Goal: Check status: Check status

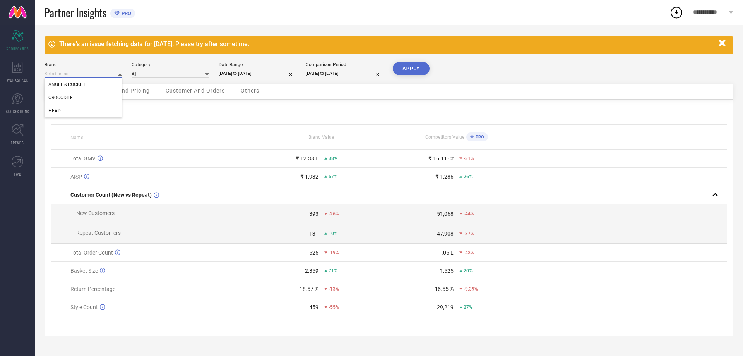
click at [98, 74] on input at bounding box center [82, 74] width 77 height 8
click at [87, 69] on div "Brand ANGEL & ROCKET" at bounding box center [82, 70] width 77 height 16
click at [86, 74] on input at bounding box center [82, 74] width 77 height 8
click at [83, 73] on input at bounding box center [82, 74] width 77 height 8
click at [73, 98] on span "CROCODILE" at bounding box center [60, 97] width 24 height 5
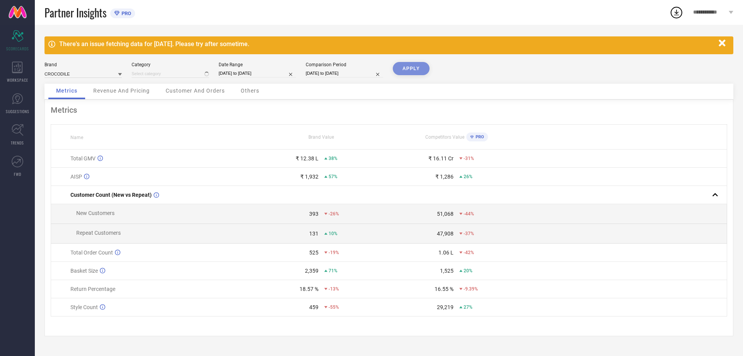
type input "All"
